Goal: Register for event/course

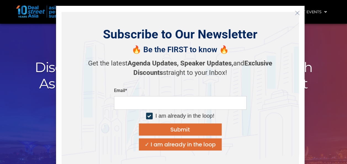
scroll to position [28, 0]
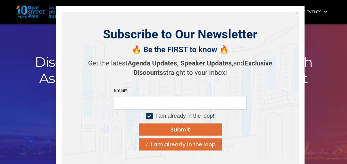
click at [150, 117] on div at bounding box center [149, 116] width 7 height 7
click at [186, 102] on input "email" at bounding box center [180, 103] width 133 height 14
click at [176, 102] on input "email" at bounding box center [180, 103] width 133 height 14
click at [180, 102] on input "email" at bounding box center [180, 103] width 133 height 14
type input "**********"
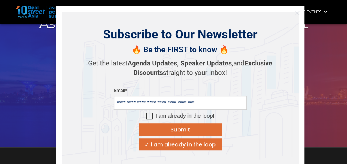
scroll to position [83, 0]
click at [187, 130] on div "Submit" at bounding box center [180, 130] width 20 height 6
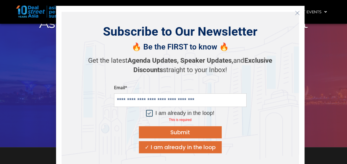
click at [149, 113] on div at bounding box center [149, 113] width 4 height 4
click at [146, 147] on div "✓ I am already in the loop" at bounding box center [180, 147] width 71 height 6
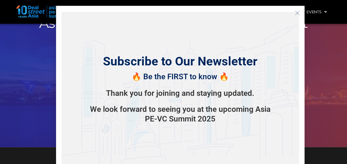
click at [297, 12] on icon "Close" at bounding box center [297, 12] width 5 height 5
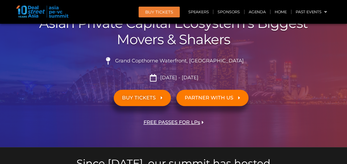
click at [162, 96] on icon at bounding box center [162, 97] width 2 height 5
click at [144, 98] on span "BUY TICKETS" at bounding box center [139, 97] width 34 height 5
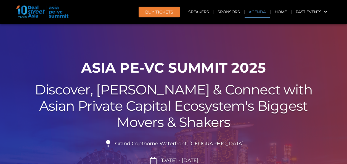
click at [253, 13] on link "Agenda" at bounding box center [257, 12] width 25 height 13
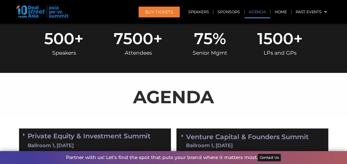
scroll to position [239, 0]
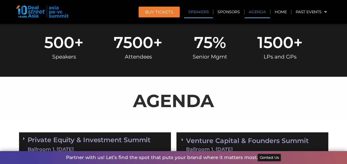
click at [203, 12] on link "Speakers" at bounding box center [198, 12] width 29 height 13
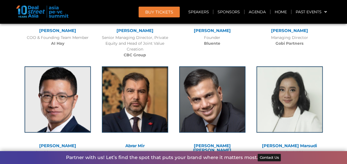
scroll to position [3367, 0]
